Goal: Task Accomplishment & Management: Manage account settings

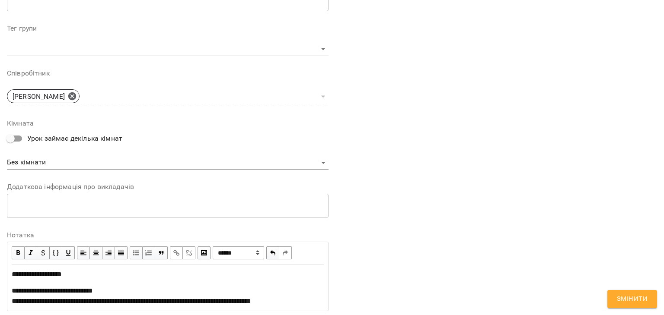
scroll to position [321, 0]
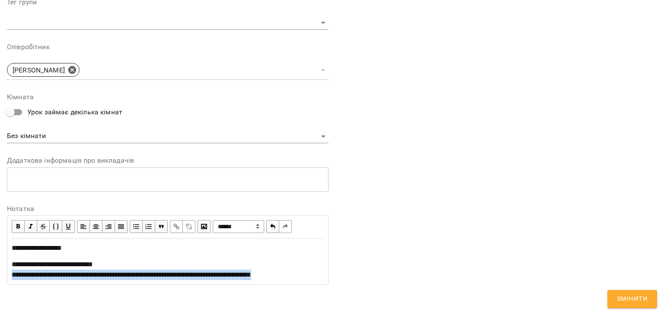
drag, startPoint x: 11, startPoint y: 278, endPoint x: 327, endPoint y: 275, distance: 315.8
click at [327, 275] on div "**********" at bounding box center [167, 21] width 328 height 550
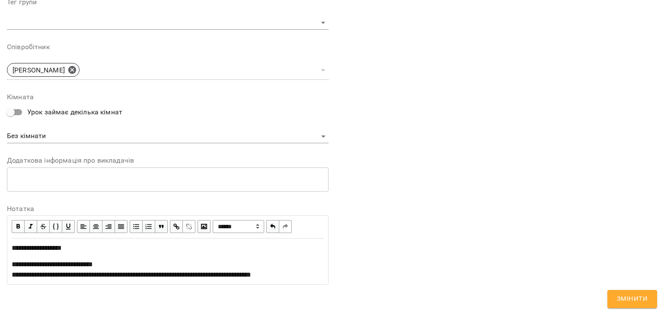
click at [174, 227] on span "button" at bounding box center [177, 227] width 10 height 10
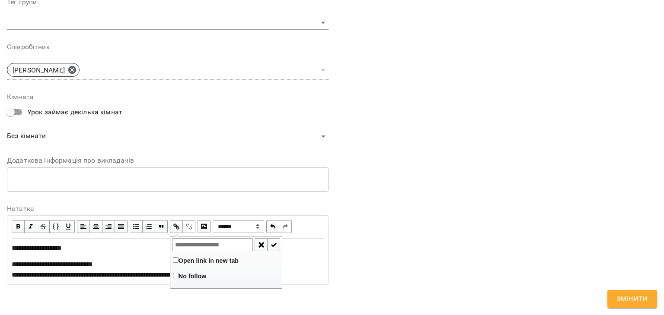
type input "**********"
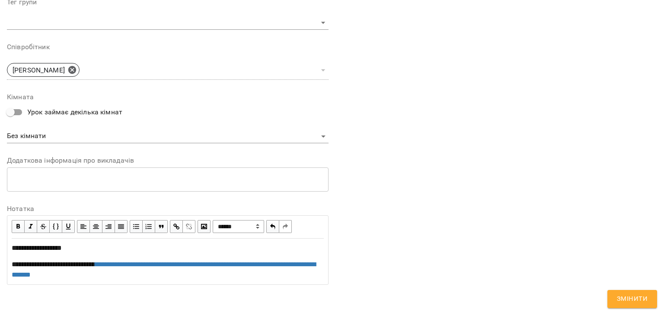
click at [631, 304] on span "Змінити" at bounding box center [632, 299] width 31 height 11
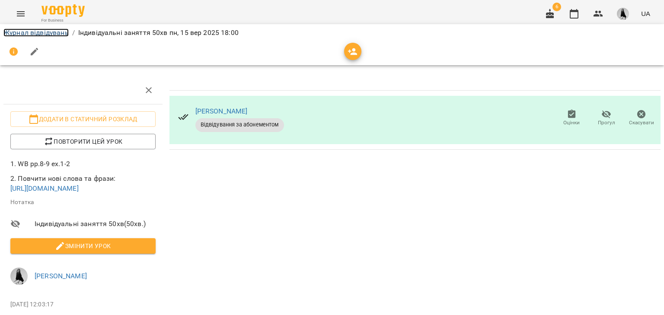
click at [57, 30] on link "Журнал відвідувань" at bounding box center [35, 33] width 65 height 8
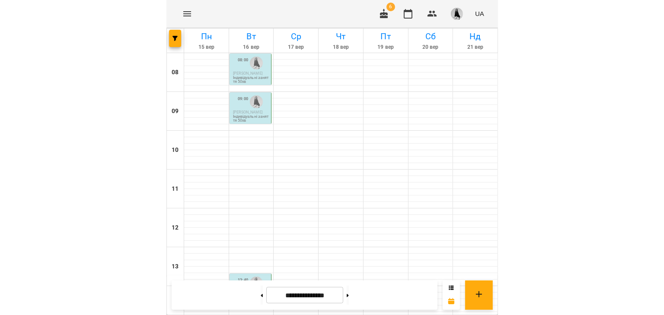
scroll to position [321, 0]
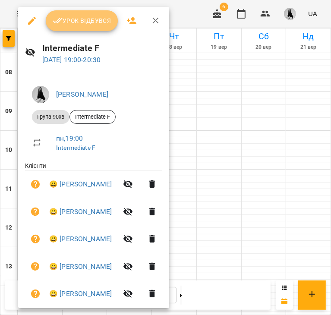
click at [59, 24] on icon "button" at bounding box center [58, 21] width 10 height 10
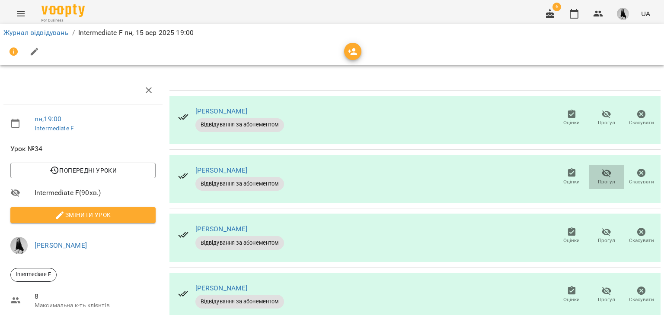
click at [601, 176] on icon "button" at bounding box center [606, 173] width 10 height 8
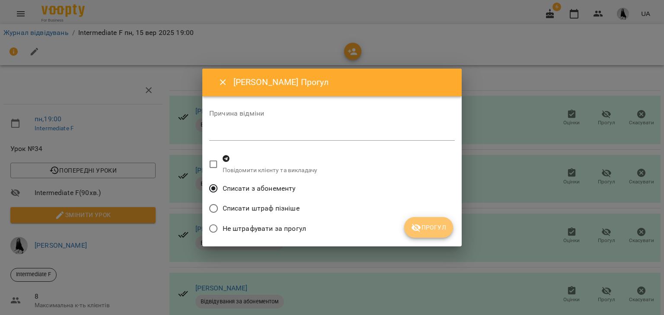
click at [450, 229] on button "Прогул" at bounding box center [428, 227] width 49 height 21
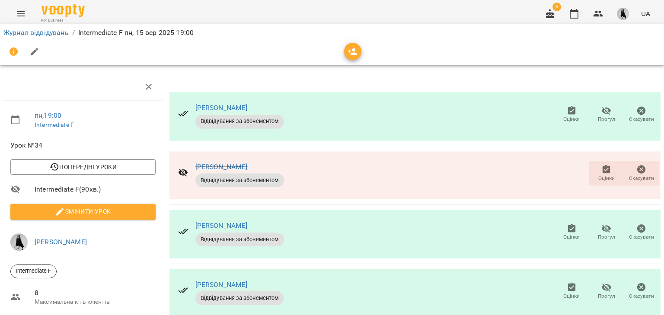
scroll to position [260, 0]
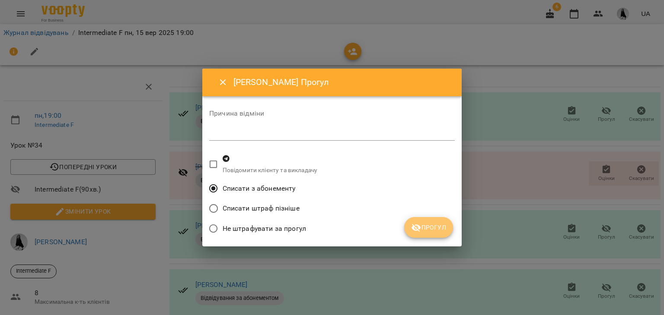
click at [433, 228] on span "Прогул" at bounding box center [428, 228] width 35 height 10
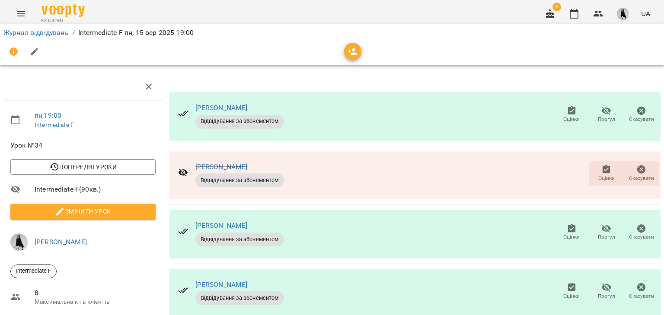
scroll to position [115, 0]
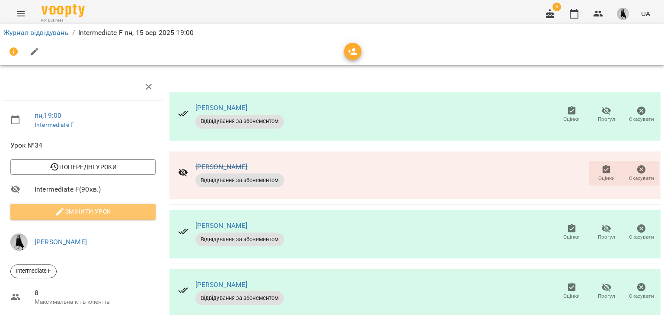
click at [94, 207] on span "Змінити урок" at bounding box center [82, 212] width 131 height 10
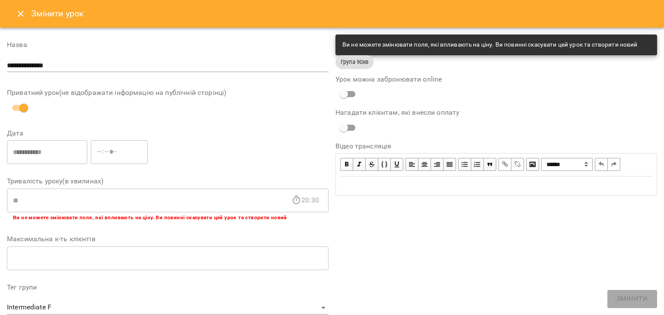
scroll to position [259, 0]
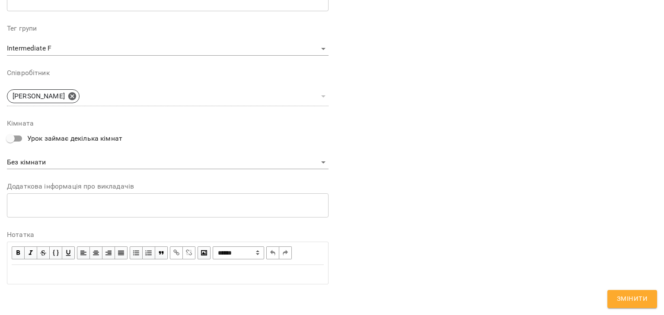
click at [31, 281] on div "Edit text" at bounding box center [168, 275] width 320 height 18
